Goal: Browse casually

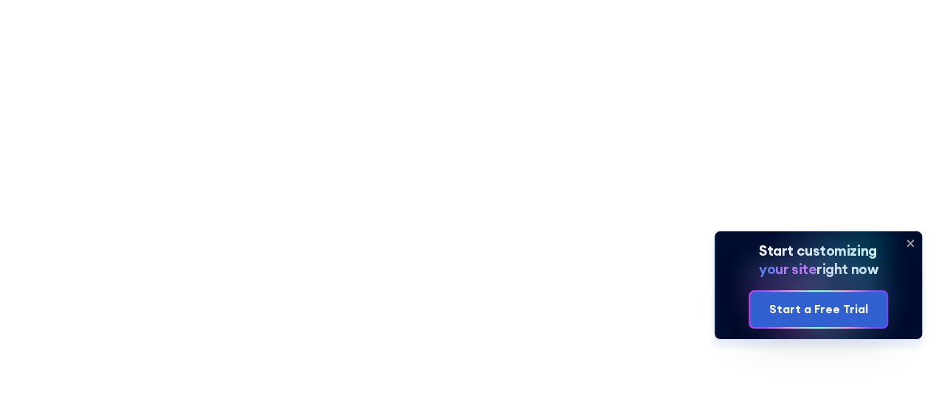
scroll to position [369, 0]
click at [908, 245] on icon at bounding box center [910, 244] width 24 height 24
click at [910, 242] on icon at bounding box center [910, 244] width 24 height 24
